Goal: Use online tool/utility: Use online tool/utility

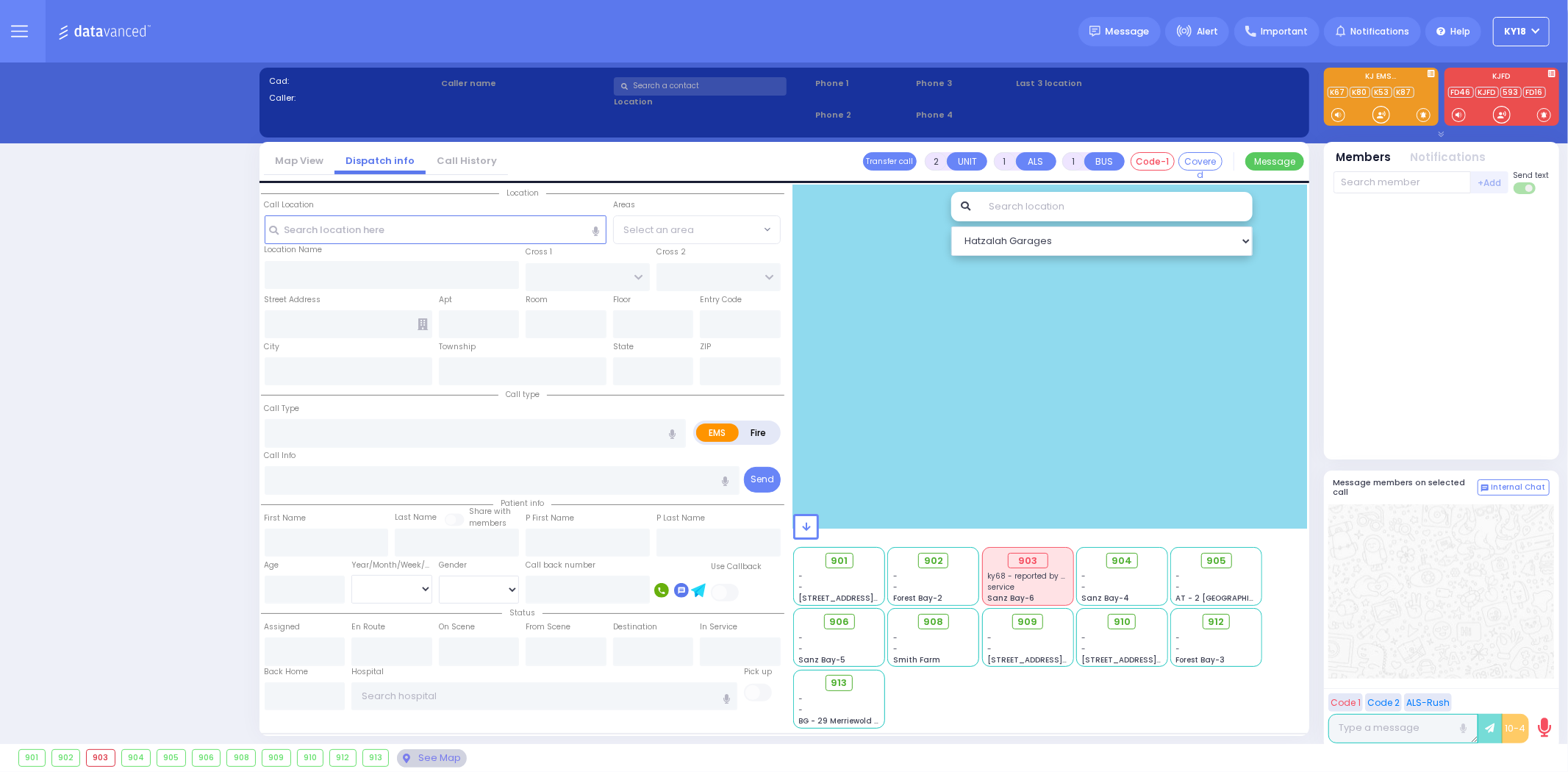
select select "4"
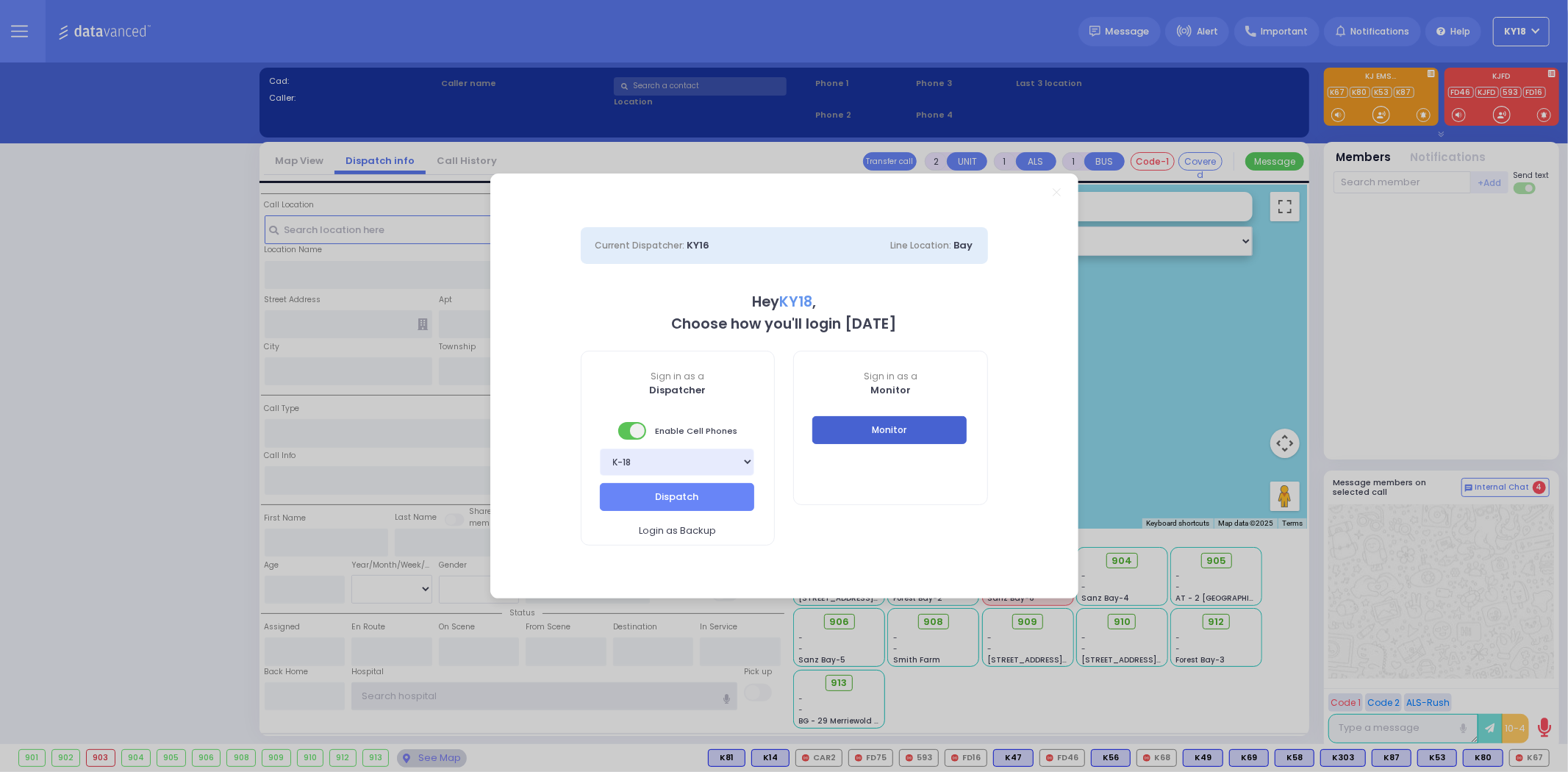
type input "ky18"
click at [854, 425] on button "Monitor" at bounding box center [890, 430] width 154 height 28
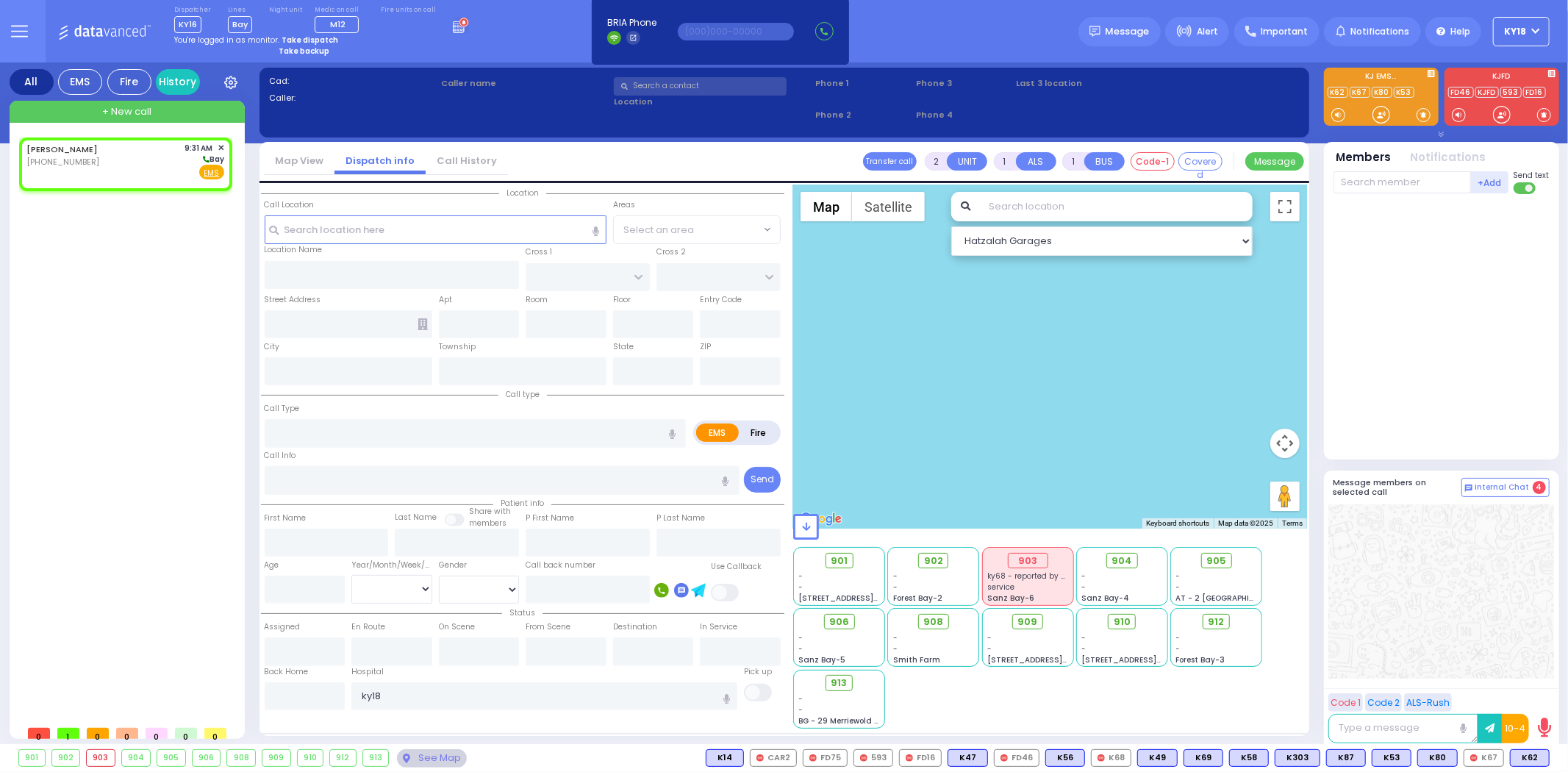
select select
radio input "true"
select select
type input "09:31"
select select "Hatzalah Garages"
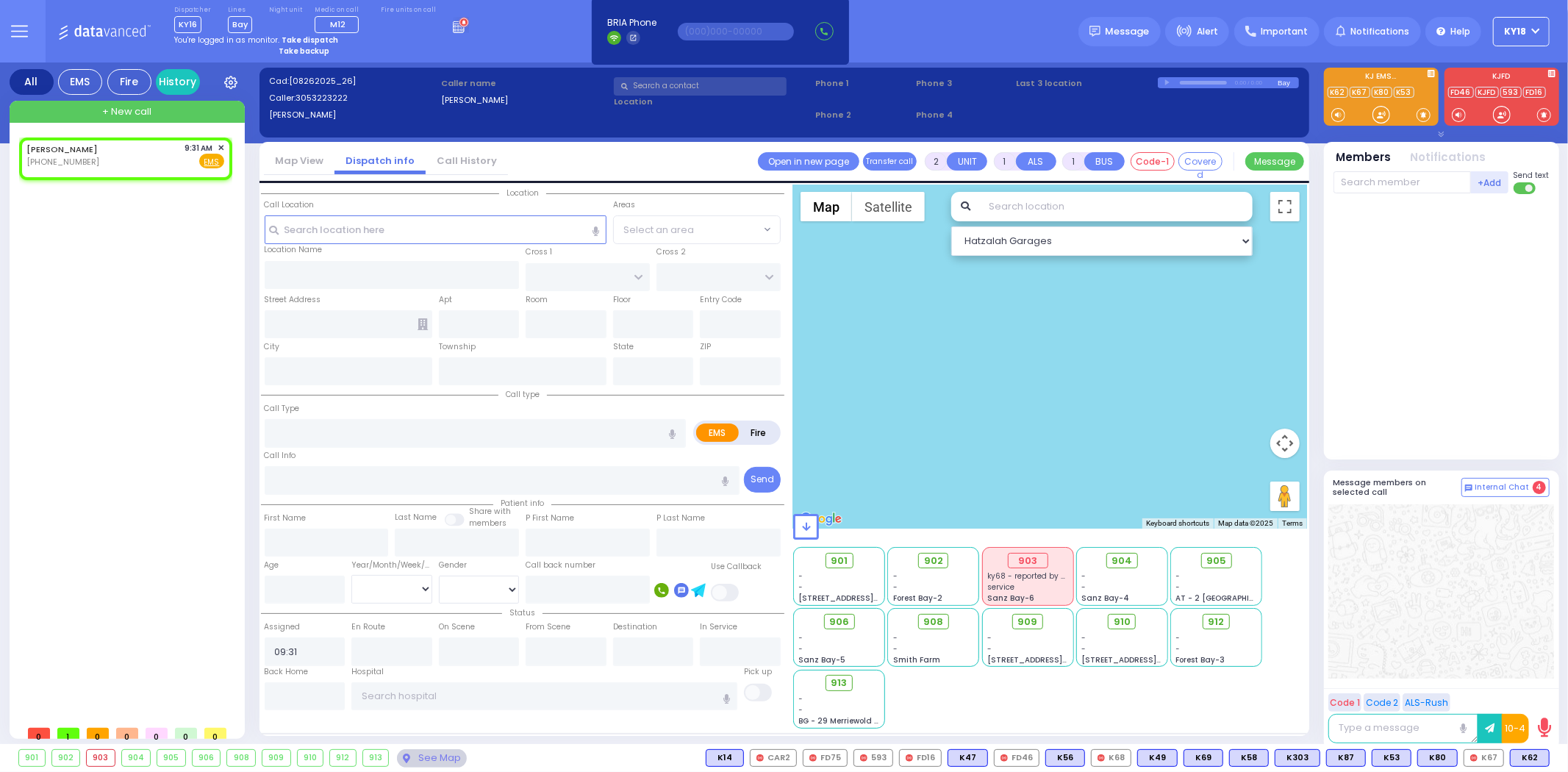
select select
radio input "true"
select select
select select "Hatzalah Garages"
